Goal: Use online tool/utility: Use online tool/utility

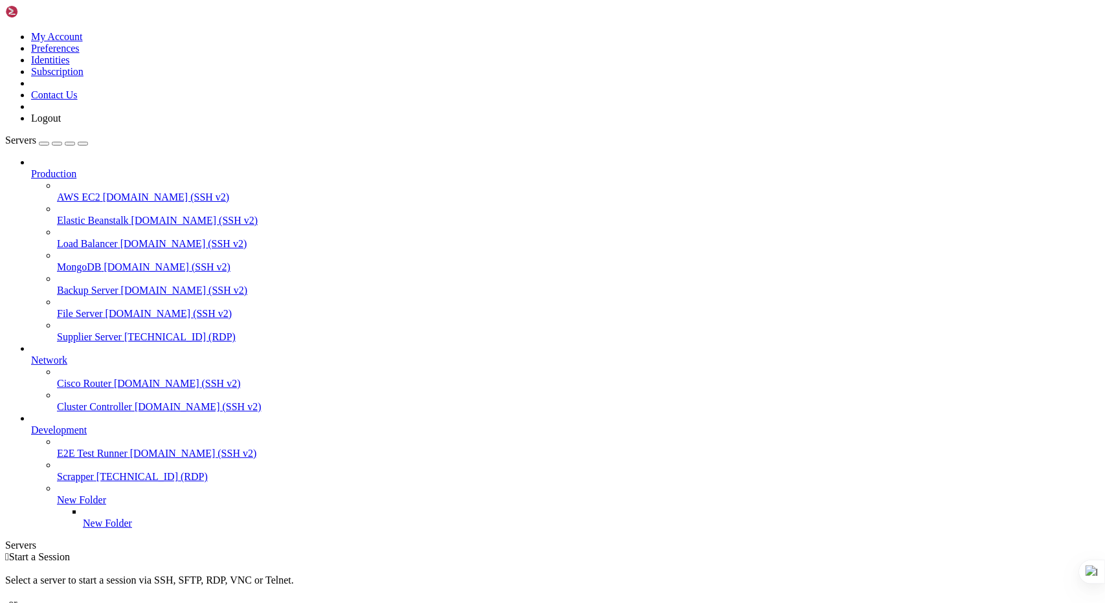
drag, startPoint x: 0, startPoint y: 0, endPoint x: 36, endPoint y: 319, distance: 320.6
click at [57, 332] on icon at bounding box center [57, 332] width 0 height 0
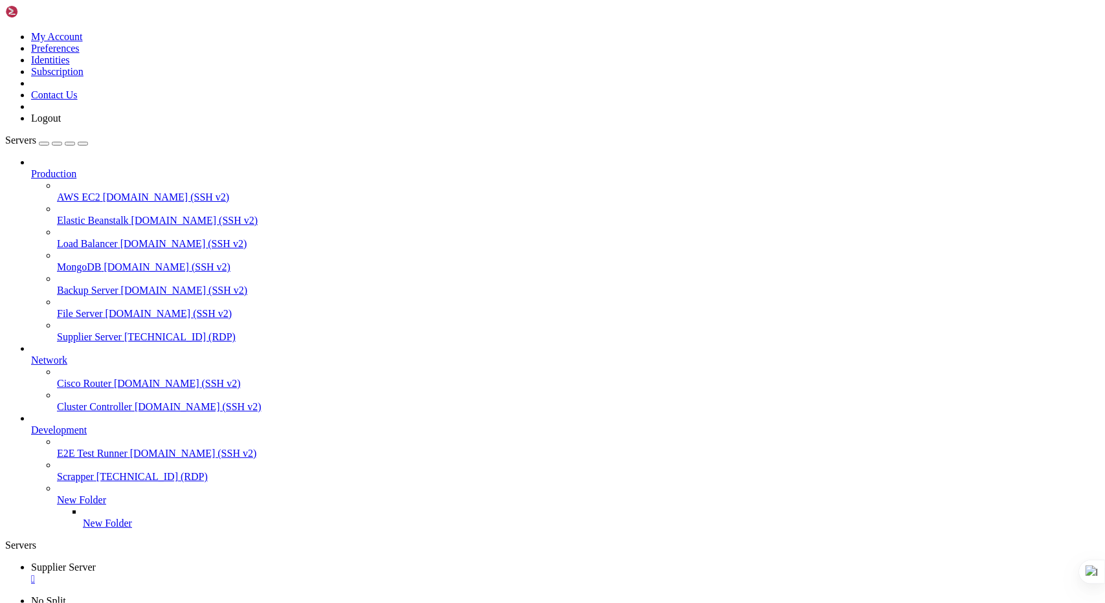
drag, startPoint x: 267, startPoint y: 734, endPoint x: 335, endPoint y: 731, distance: 68.7
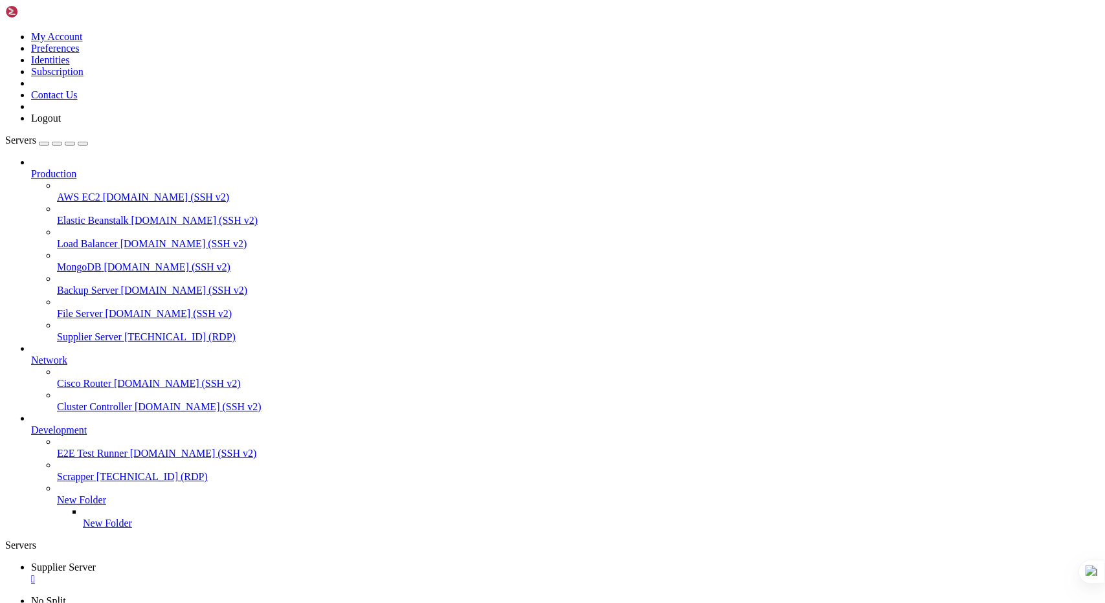
drag, startPoint x: 248, startPoint y: 728, endPoint x: 319, endPoint y: 729, distance: 70.6
drag, startPoint x: 945, startPoint y: 807, endPoint x: 947, endPoint y: 918, distance: 110.1
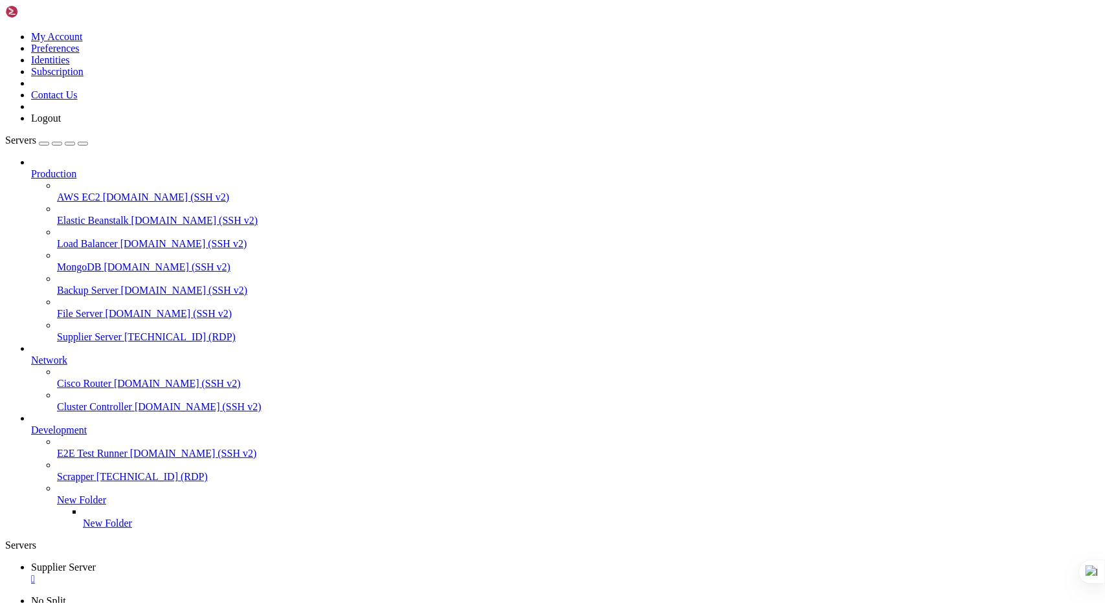
drag, startPoint x: 944, startPoint y: 905, endPoint x: 940, endPoint y: 841, distance: 64.3
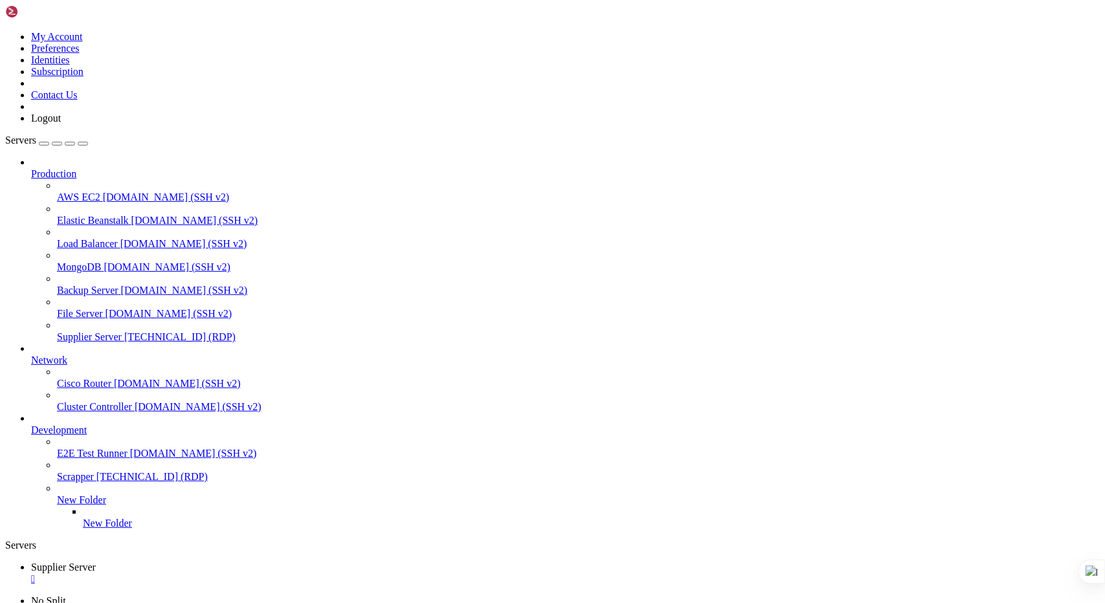
drag, startPoint x: 280, startPoint y: 878, endPoint x: 401, endPoint y: 888, distance: 121.5
drag, startPoint x: 400, startPoint y: 892, endPoint x: 275, endPoint y: 876, distance: 125.9
